Goal: Navigation & Orientation: Find specific page/section

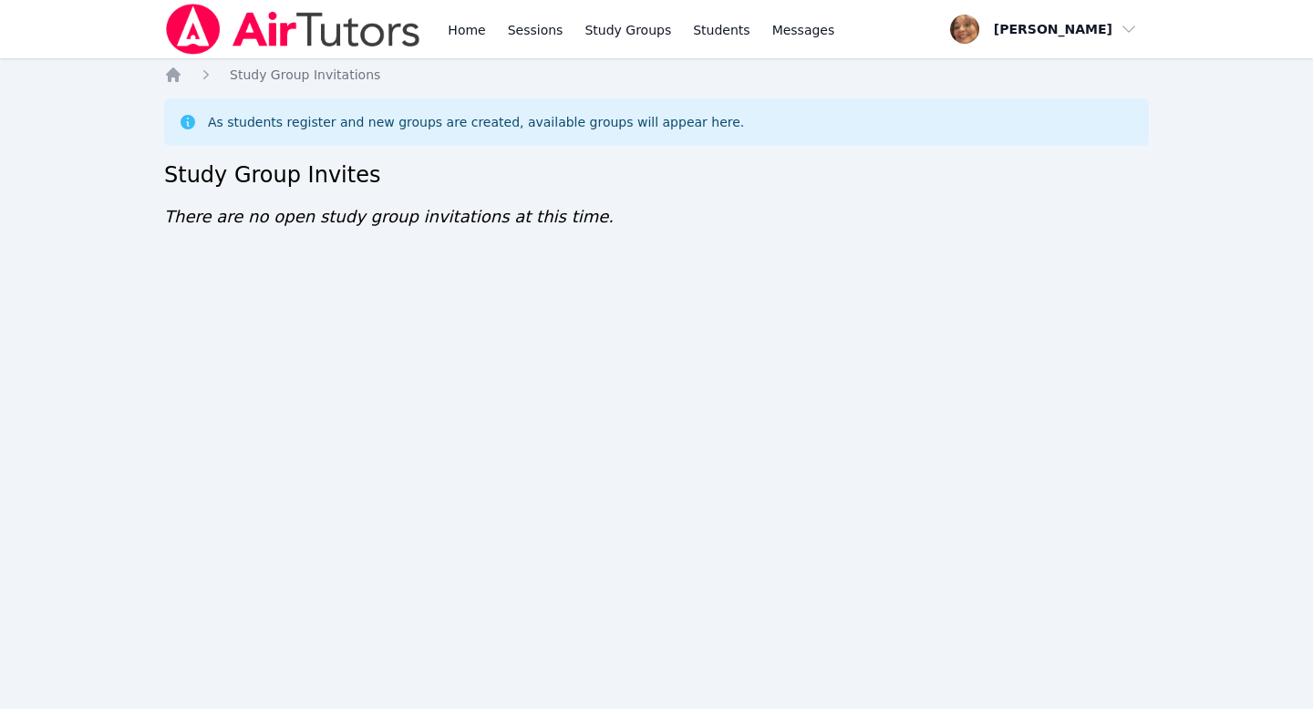
click at [1008, 379] on div "Home Sessions Study Groups Students Messages Open user menu Michelle Rodriguez …" at bounding box center [656, 354] width 1313 height 709
